Goal: Transaction & Acquisition: Purchase product/service

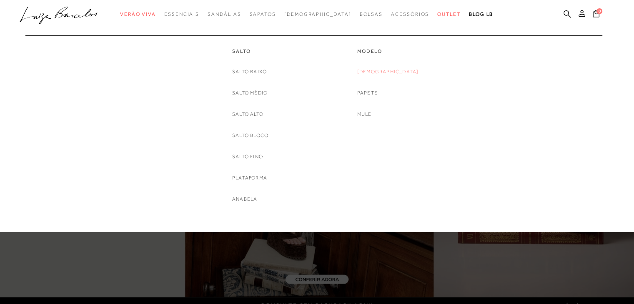
click at [388, 71] on link "[DEMOGRAPHIC_DATA]" at bounding box center [388, 71] width 62 height 9
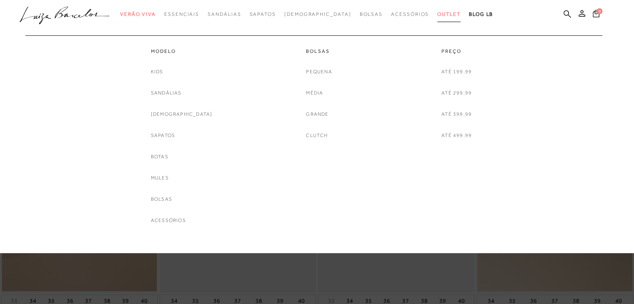
click at [437, 15] on span "Outlet" at bounding box center [448, 14] width 23 height 6
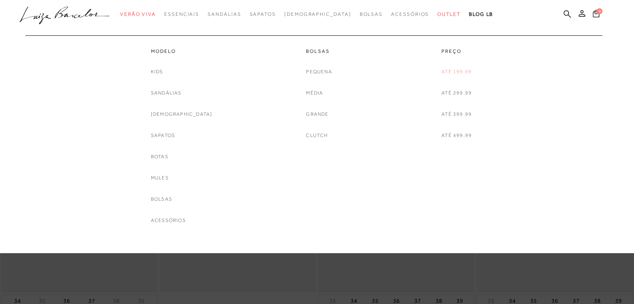
click at [450, 71] on link "Até 199,99" at bounding box center [456, 71] width 30 height 9
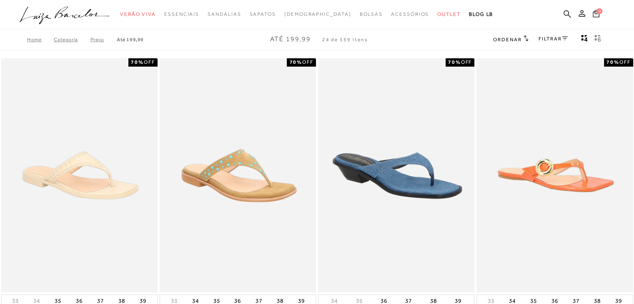
click at [552, 37] on link "FILTRAR" at bounding box center [552, 39] width 29 height 6
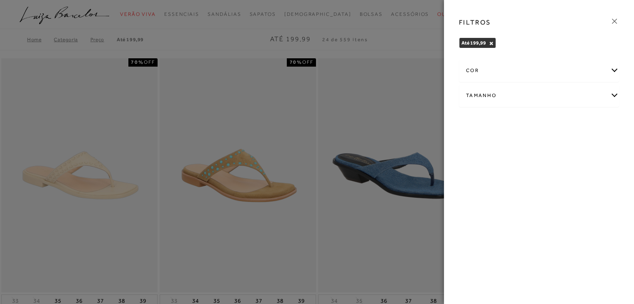
click at [502, 92] on div "Tamanho" at bounding box center [538, 96] width 159 height 22
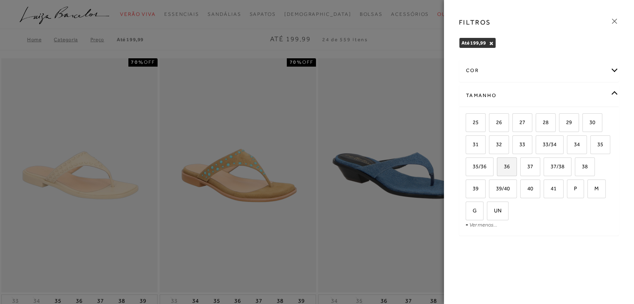
click at [498, 166] on span "36" at bounding box center [503, 166] width 12 height 6
click at [498, 166] on input "36" at bounding box center [499, 168] width 8 height 8
checkbox input "true"
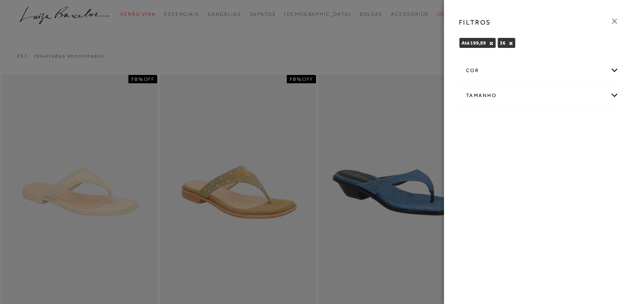
click at [614, 20] on icon at bounding box center [614, 21] width 9 height 9
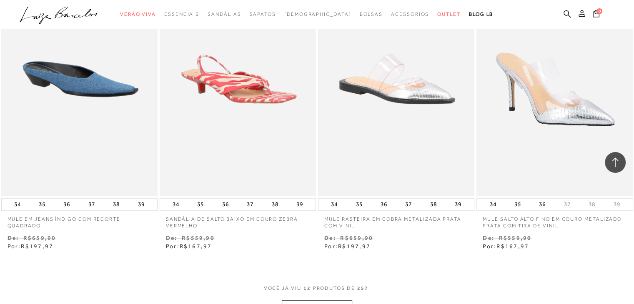
scroll to position [750, 0]
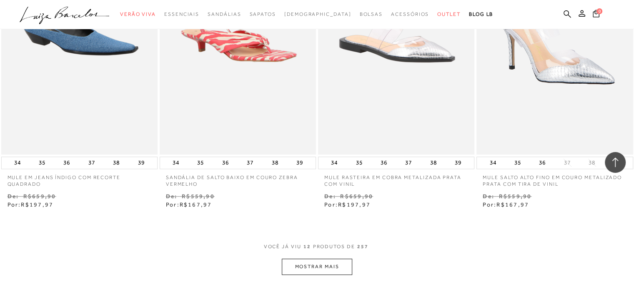
click at [313, 261] on button "MOSTRAR MAIS" at bounding box center [317, 267] width 70 height 16
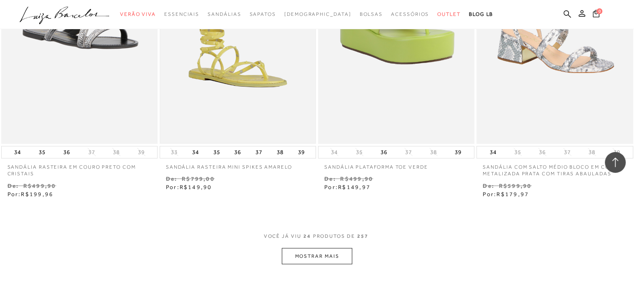
scroll to position [1666, 0]
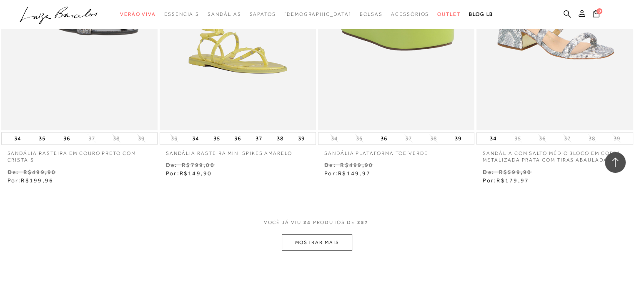
click at [317, 246] on button "MOSTRAR MAIS" at bounding box center [317, 243] width 70 height 16
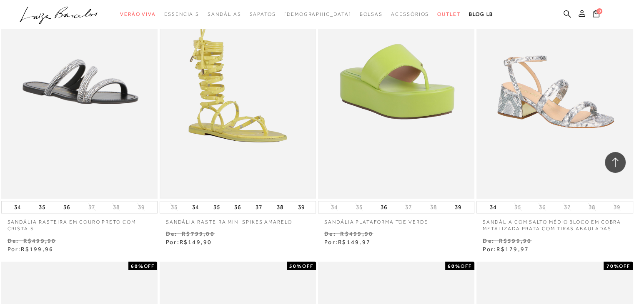
scroll to position [1583, 0]
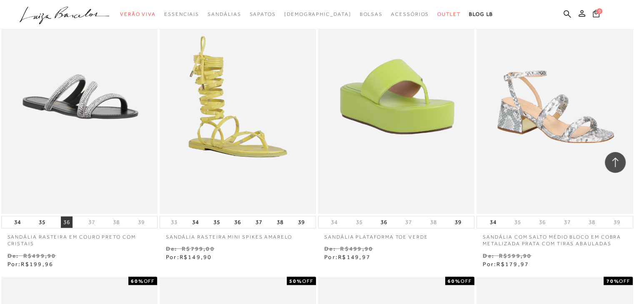
click at [67, 222] on button "36" at bounding box center [67, 222] width 12 height 12
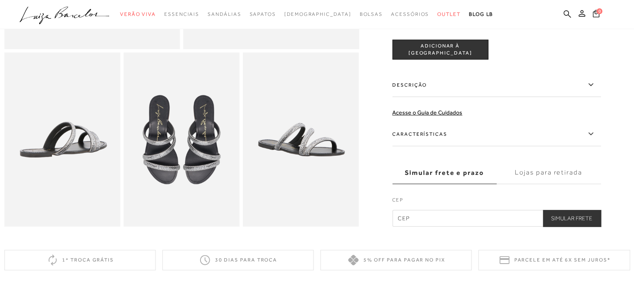
scroll to position [292, 0]
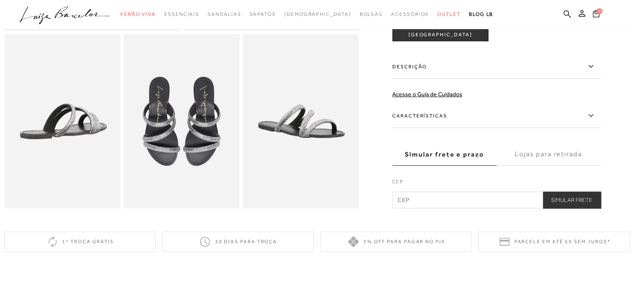
click at [410, 206] on input "text" at bounding box center [496, 200] width 208 height 17
type input "69101-065"
click at [563, 208] on button "Simular Frete" at bounding box center [571, 200] width 58 height 17
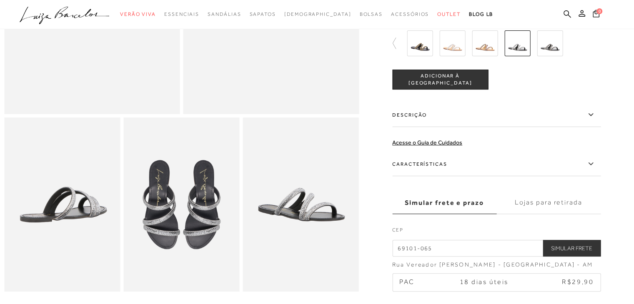
scroll to position [0, 0]
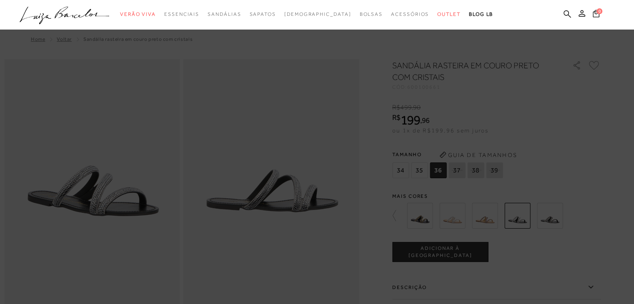
click at [64, 10] on icon at bounding box center [64, 13] width 19 height 12
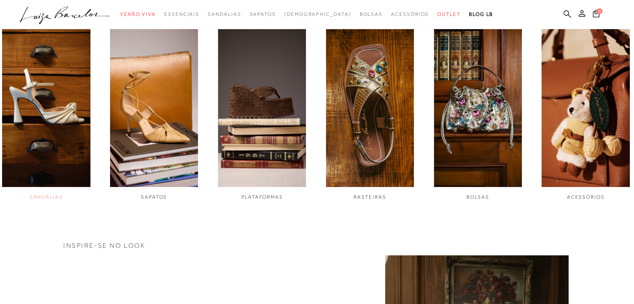
scroll to position [333, 0]
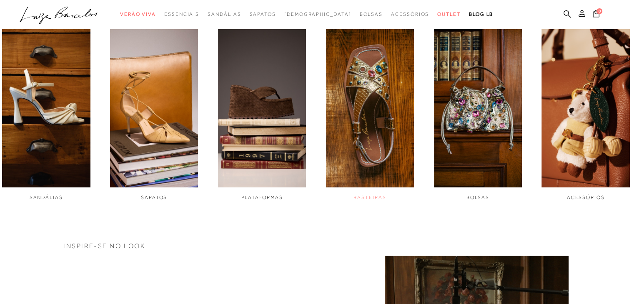
click at [367, 192] on link "RASTEIRAS" at bounding box center [370, 111] width 88 height 179
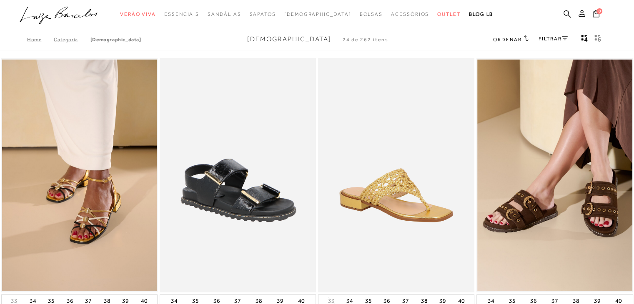
click at [523, 40] on icon at bounding box center [525, 38] width 5 height 6
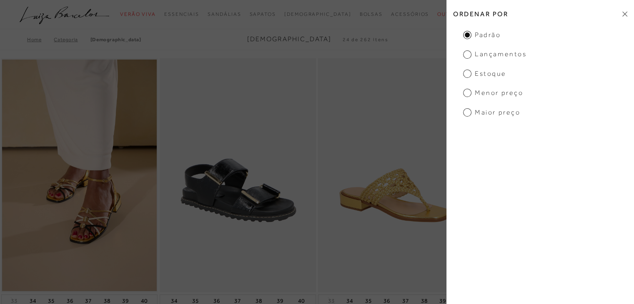
click at [466, 92] on span "Menor preço" at bounding box center [493, 92] width 60 height 9
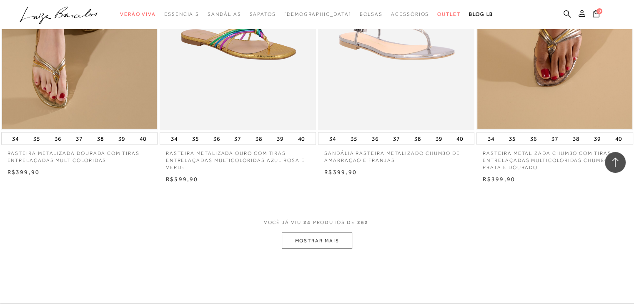
scroll to position [1583, 0]
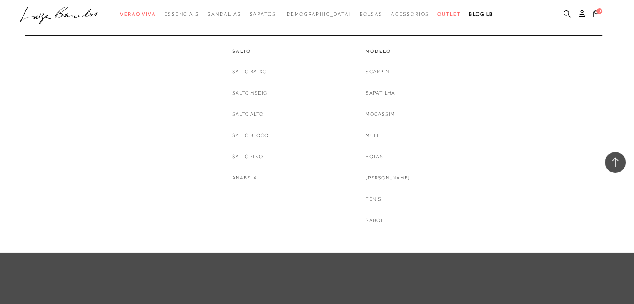
click at [273, 14] on span "Sapatos" at bounding box center [262, 14] width 26 height 6
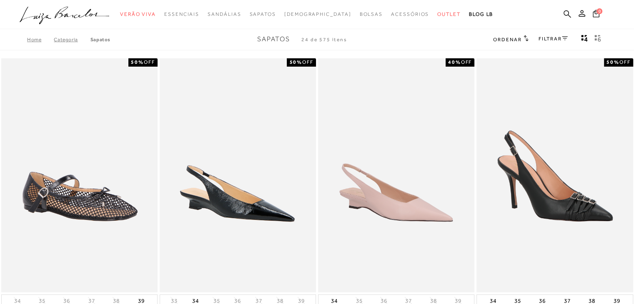
click at [516, 37] on span "Ordenar" at bounding box center [507, 40] width 28 height 6
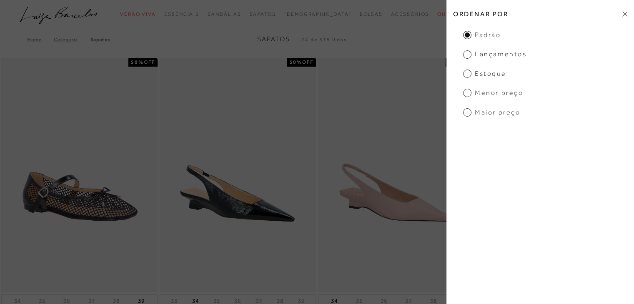
click at [466, 92] on span "Menor preço" at bounding box center [493, 92] width 60 height 9
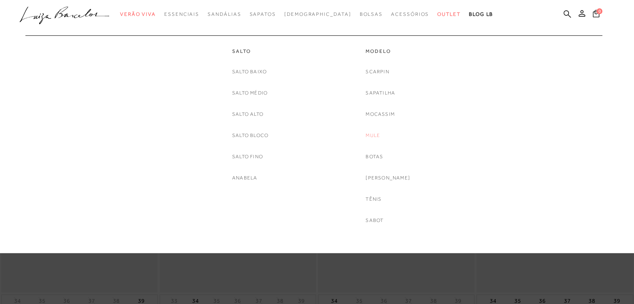
click at [378, 132] on link "Mule" at bounding box center [372, 135] width 15 height 9
click at [253, 72] on link "Salto Baixo" at bounding box center [249, 71] width 35 height 9
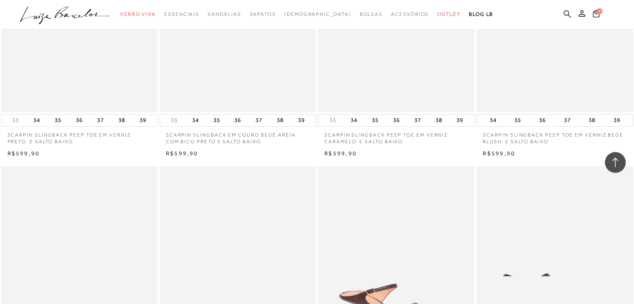
scroll to position [792, 0]
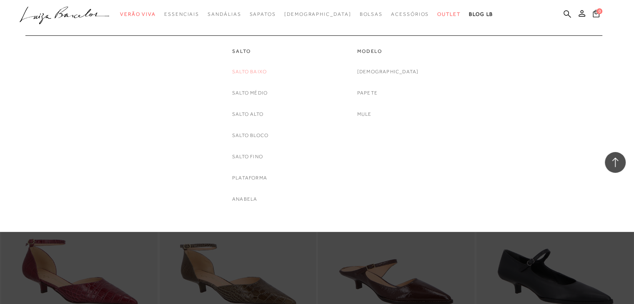
click at [242, 74] on link "Salto Baixo" at bounding box center [249, 71] width 35 height 9
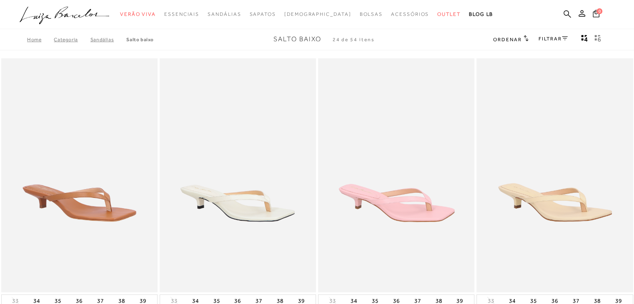
click at [513, 40] on span "Ordenar" at bounding box center [507, 40] width 28 height 6
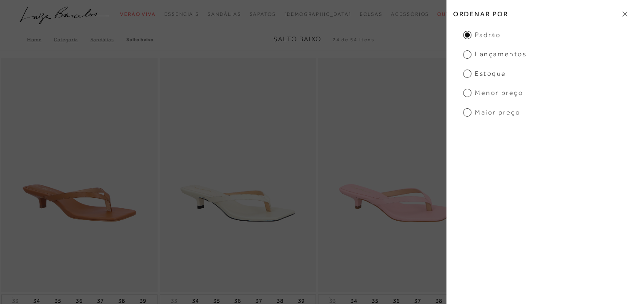
click at [472, 94] on span "Menor preço" at bounding box center [493, 92] width 60 height 9
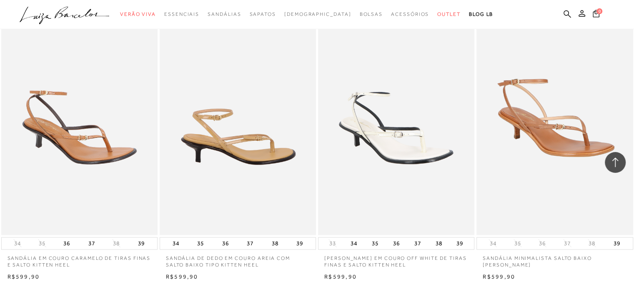
scroll to position [1500, 0]
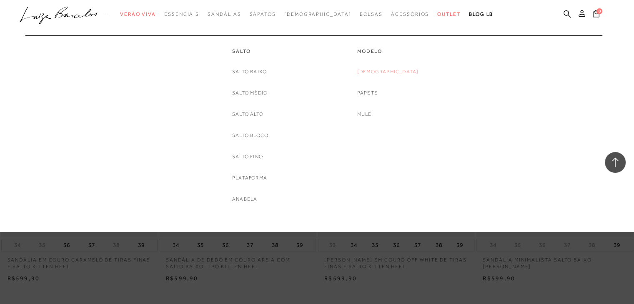
click at [391, 74] on link "[DEMOGRAPHIC_DATA]" at bounding box center [388, 71] width 62 height 9
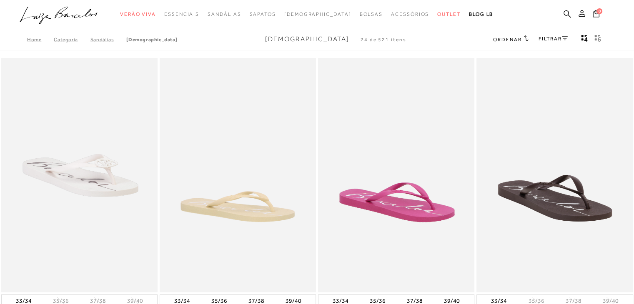
click at [501, 40] on span "Ordenar" at bounding box center [507, 40] width 28 height 6
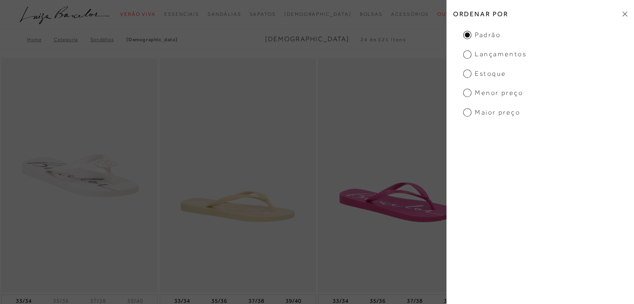
click at [481, 95] on span "Menor preço" at bounding box center [493, 92] width 60 height 9
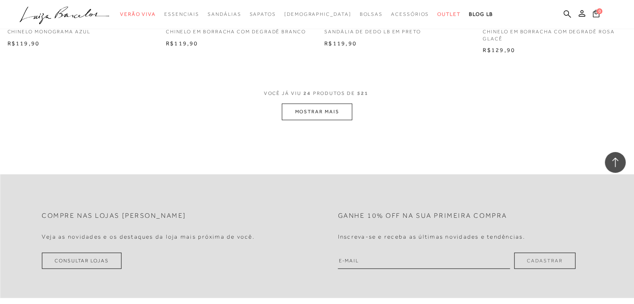
scroll to position [1708, 0]
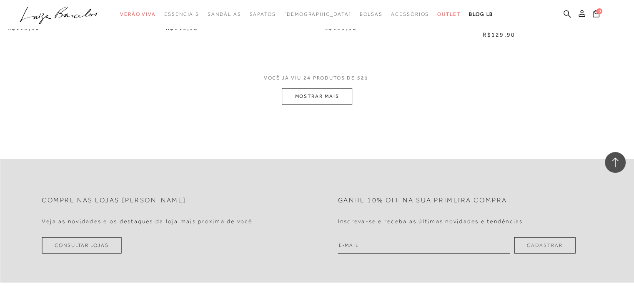
click at [322, 96] on button "MOSTRAR MAIS" at bounding box center [317, 96] width 70 height 16
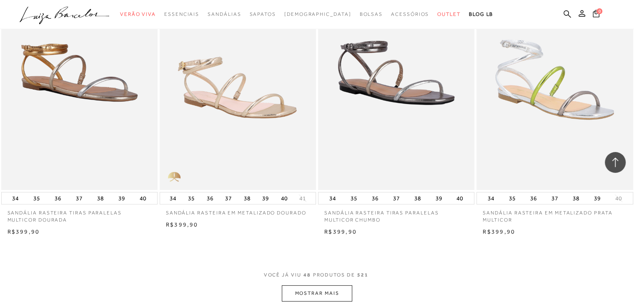
scroll to position [3250, 0]
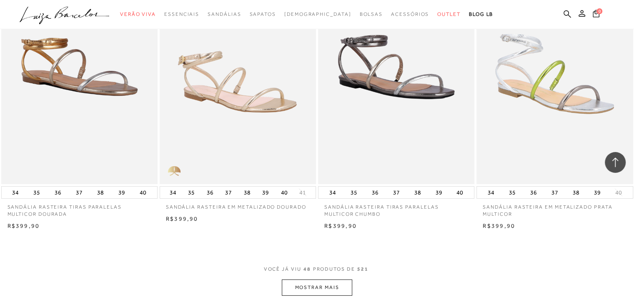
scroll to position [1583, 0]
